Goal: Task Accomplishment & Management: Manage account settings

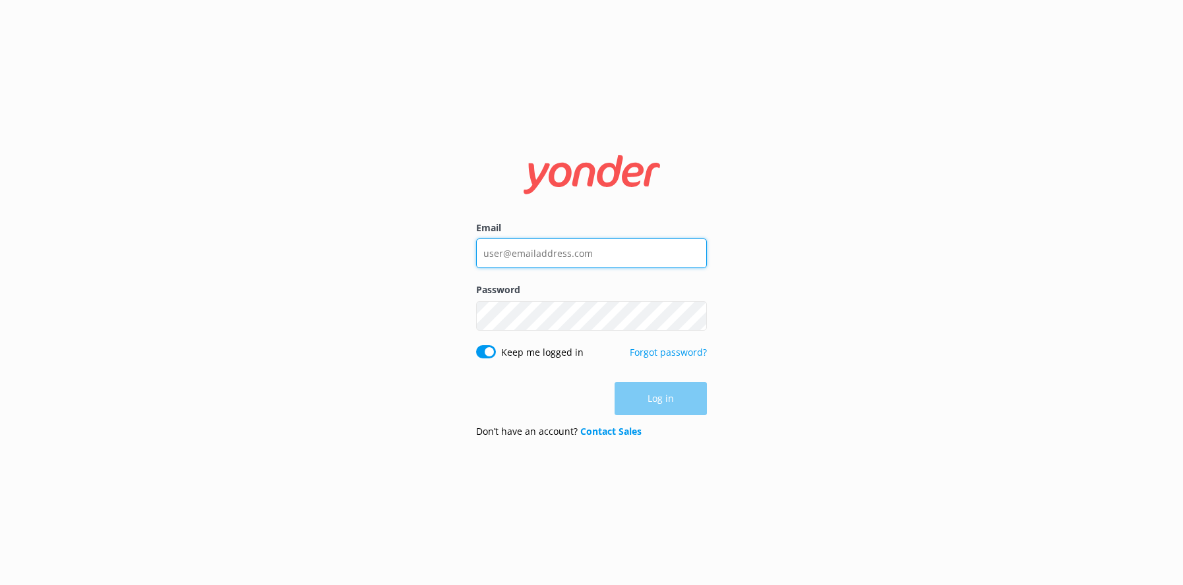
type input "[EMAIL_ADDRESS][DOMAIN_NAME]"
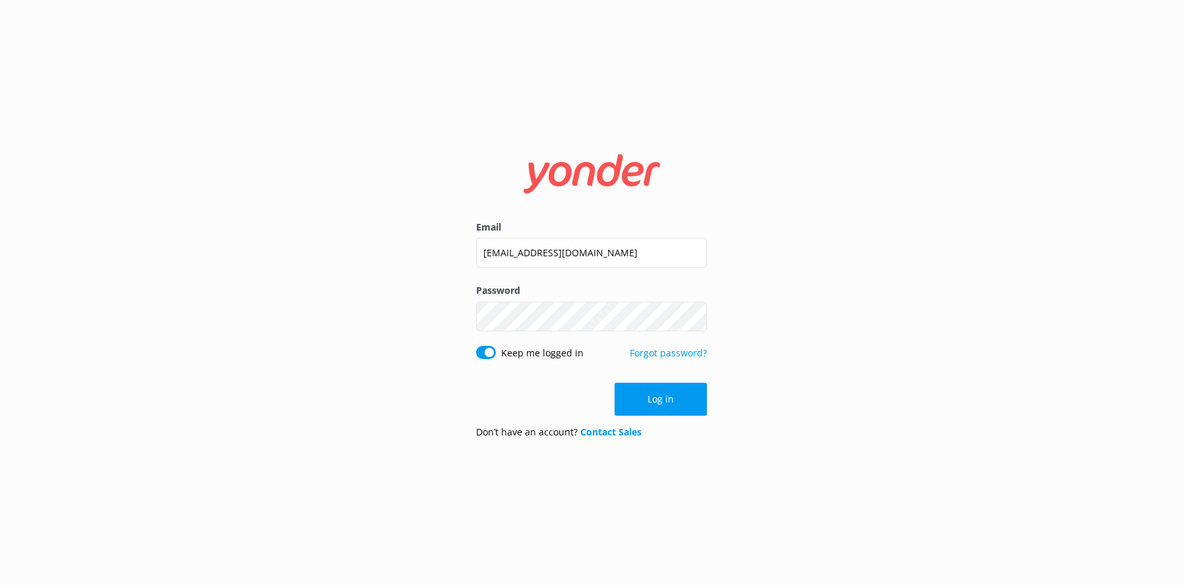
click at [675, 396] on button "Log in" at bounding box center [660, 399] width 92 height 33
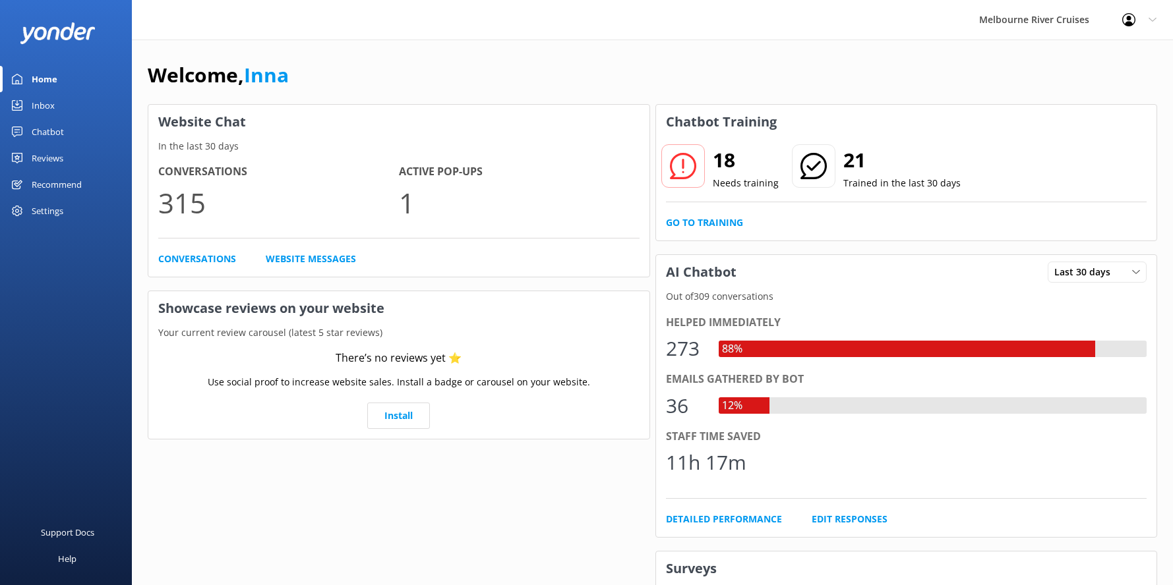
click at [42, 111] on div "Inbox" at bounding box center [43, 105] width 23 height 26
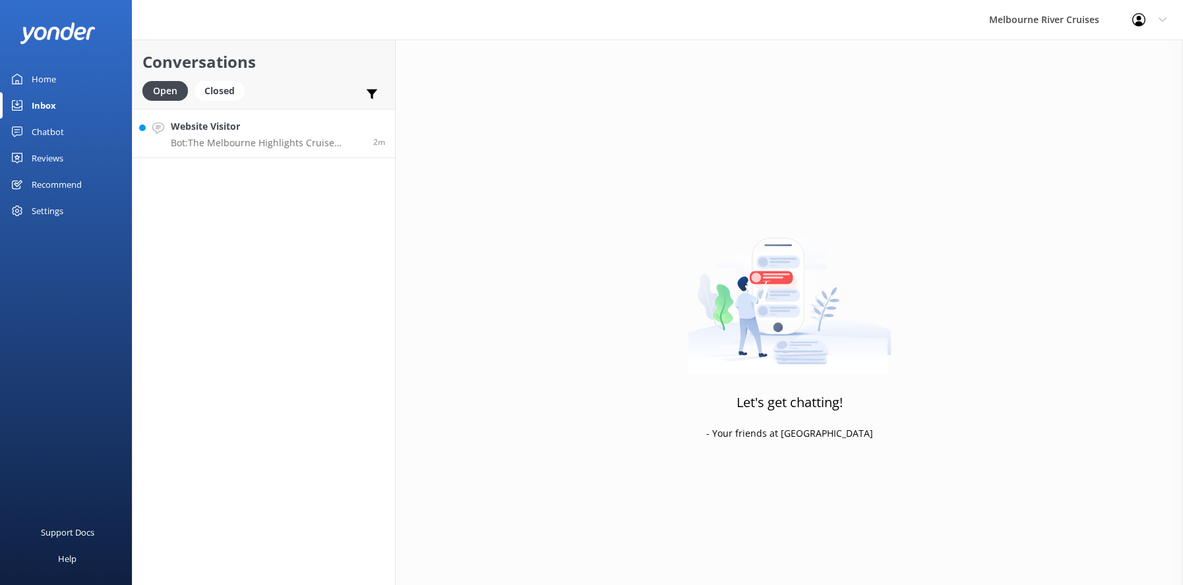
click at [229, 135] on div "Website Visitor Bot: The Melbourne Highlights Cruise departs from Berth 2 at [G…" at bounding box center [267, 133] width 193 height 28
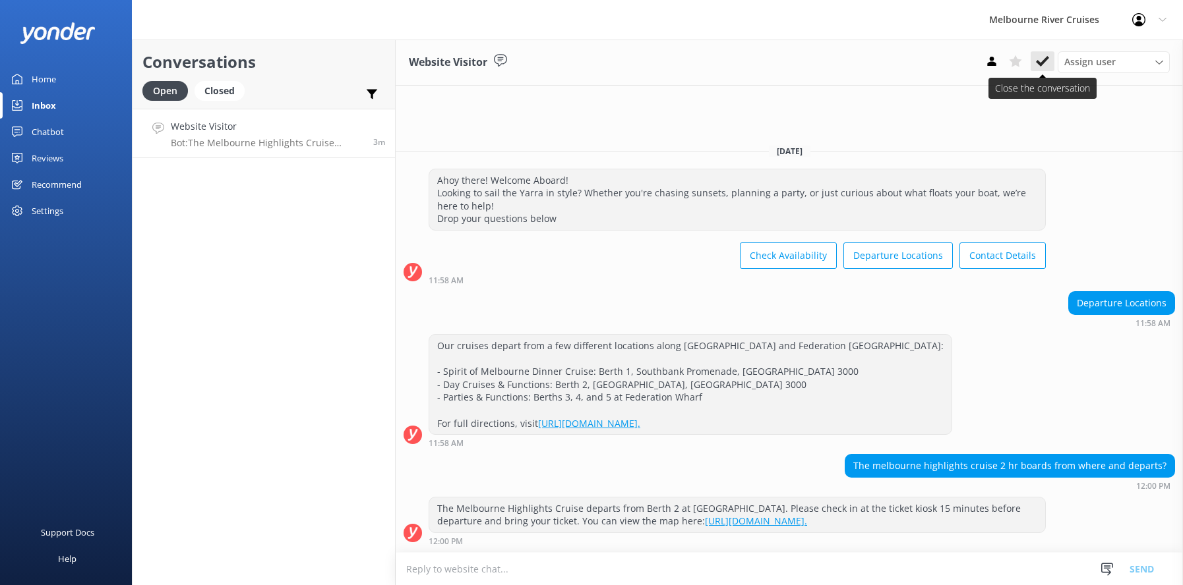
click at [1042, 63] on use at bounding box center [1042, 61] width 13 height 11
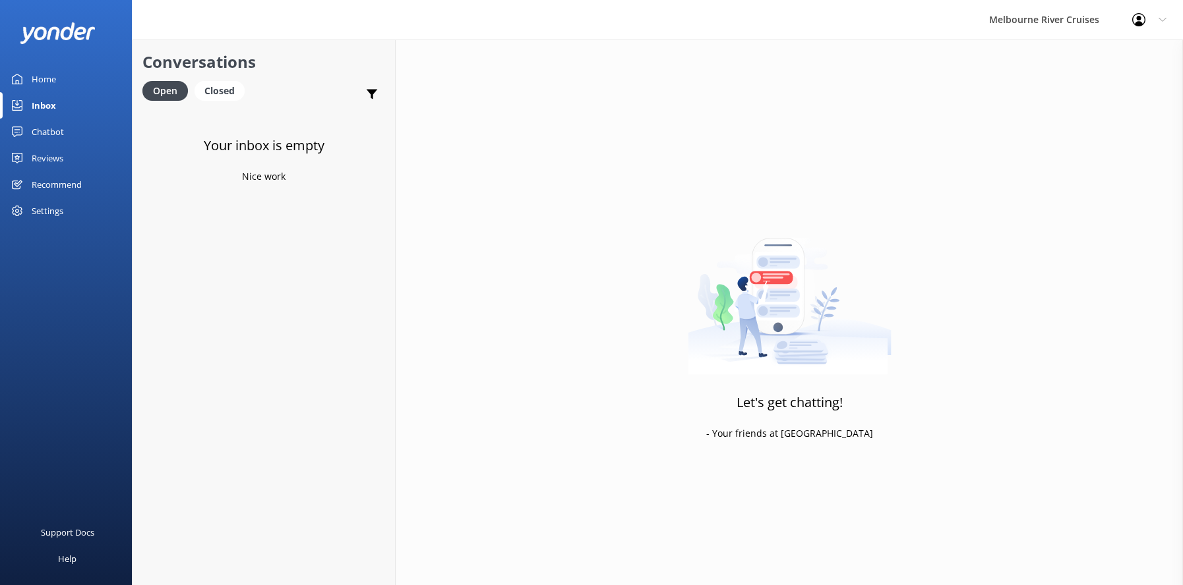
click at [40, 102] on div "Inbox" at bounding box center [44, 105] width 24 height 26
click at [232, 84] on div "Closed" at bounding box center [219, 91] width 50 height 20
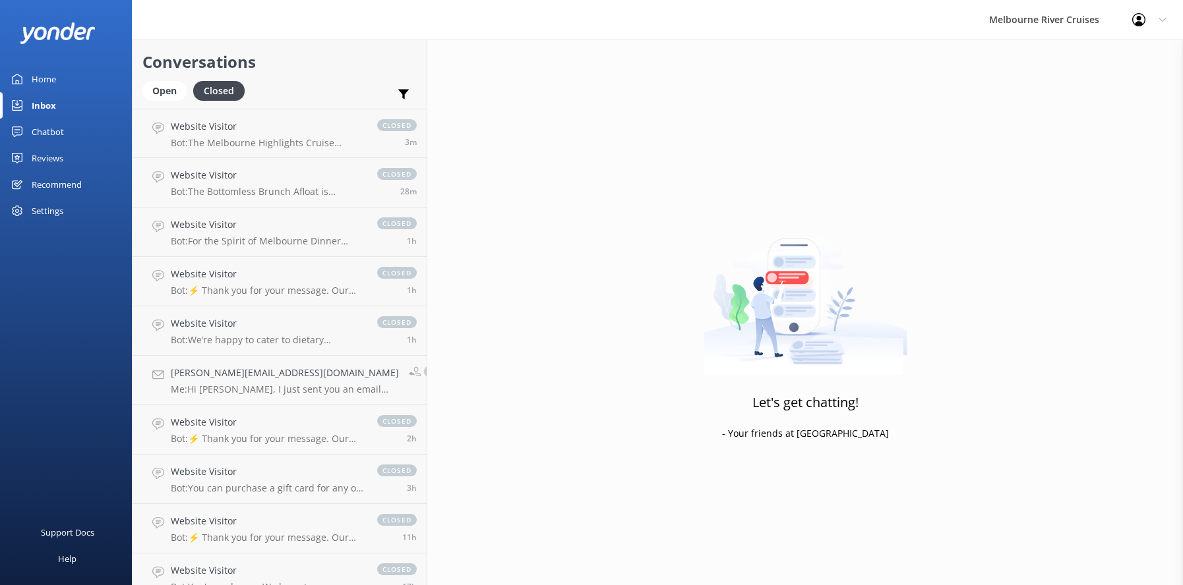
drag, startPoint x: 169, startPoint y: 91, endPoint x: 96, endPoint y: 107, distance: 75.0
click at [168, 91] on div "Open" at bounding box center [164, 91] width 44 height 20
